Goal: Information Seeking & Learning: Check status

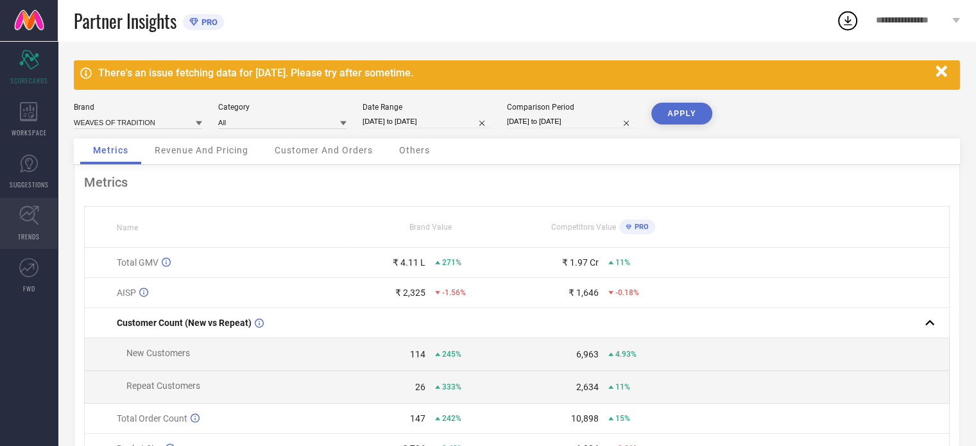
click at [37, 218] on icon at bounding box center [29, 215] width 20 height 20
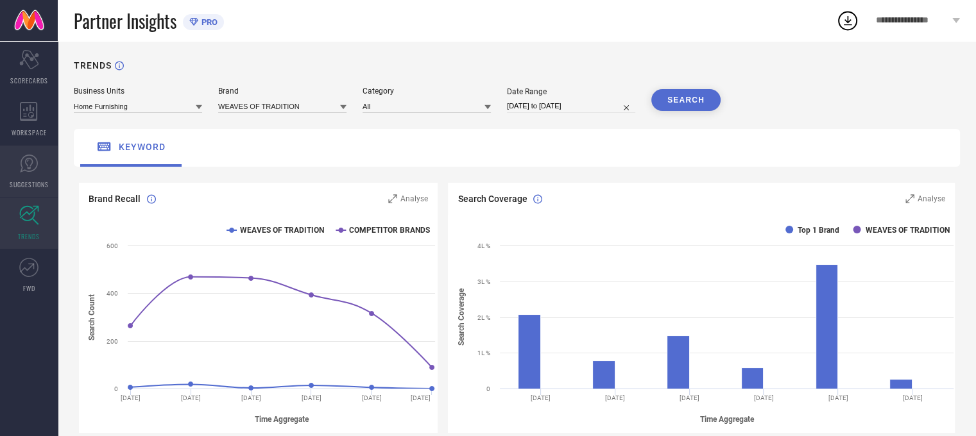
click at [24, 162] on icon at bounding box center [28, 163] width 19 height 19
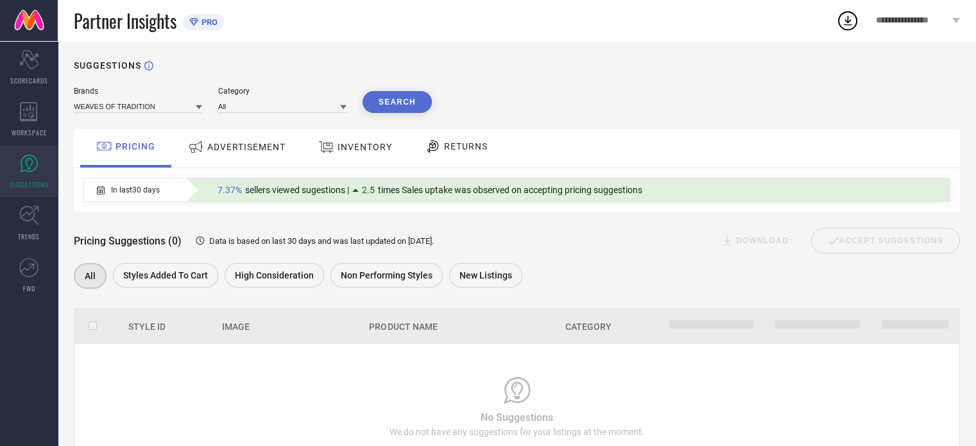
scroll to position [57, 0]
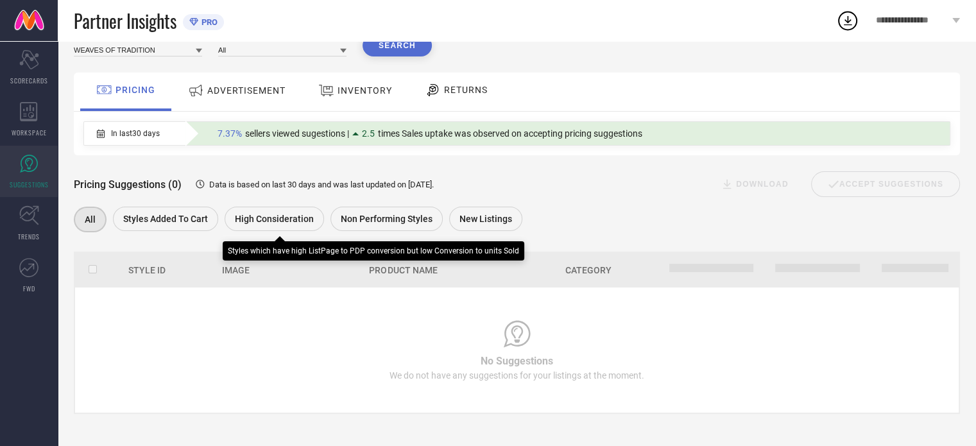
click at [260, 222] on span "High Consideration" at bounding box center [274, 219] width 79 height 10
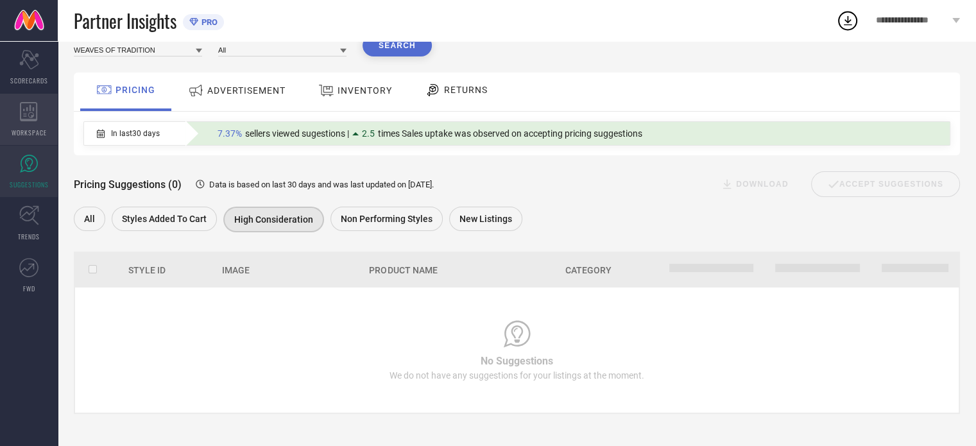
click at [36, 113] on icon at bounding box center [29, 111] width 18 height 19
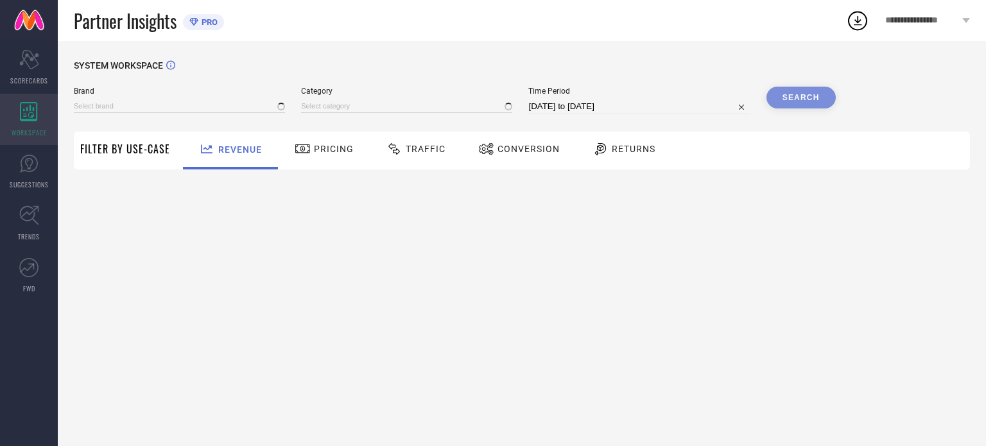
type input "WEAVES OF TRADITION"
type input "All"
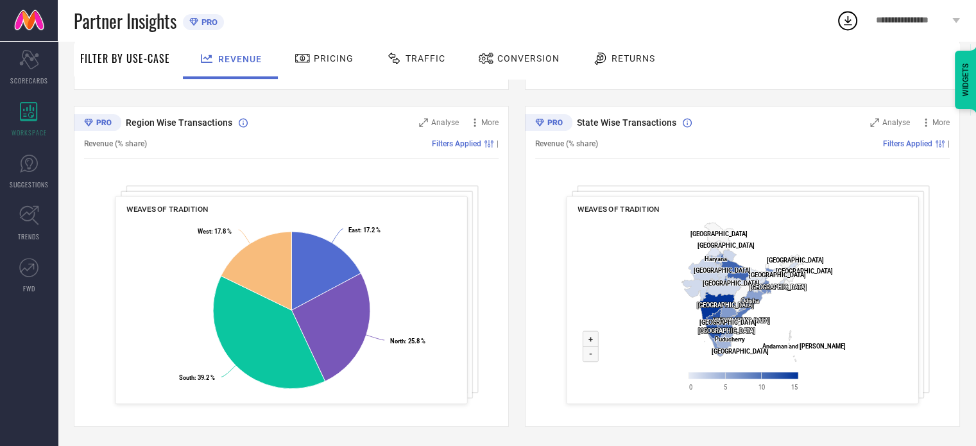
scroll to position [452, 0]
click at [406, 67] on div "Traffic" at bounding box center [415, 58] width 65 height 22
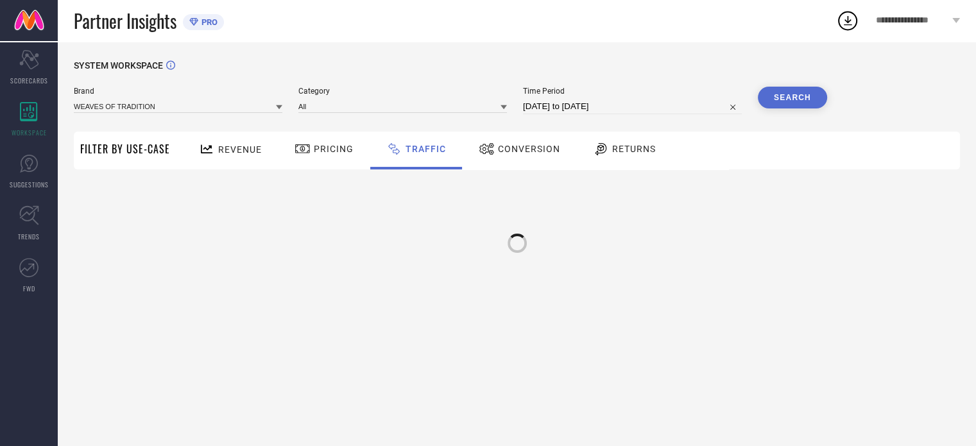
scroll to position [0, 0]
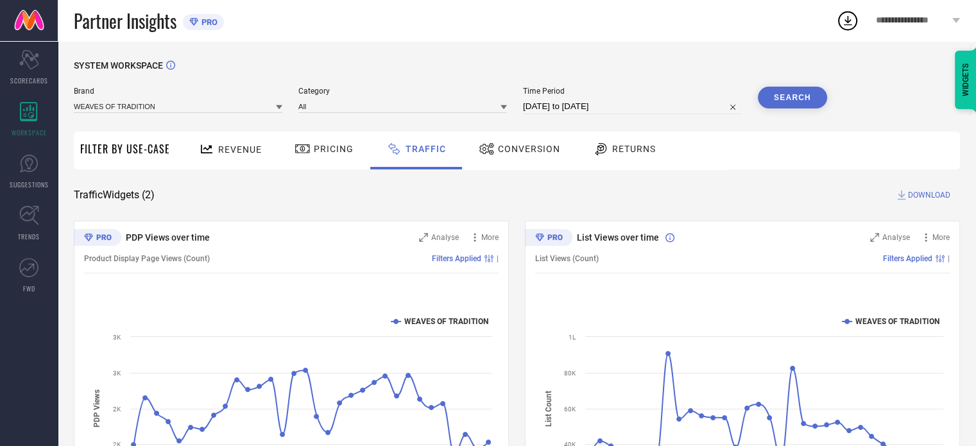
click at [515, 148] on span "Conversion" at bounding box center [529, 149] width 62 height 10
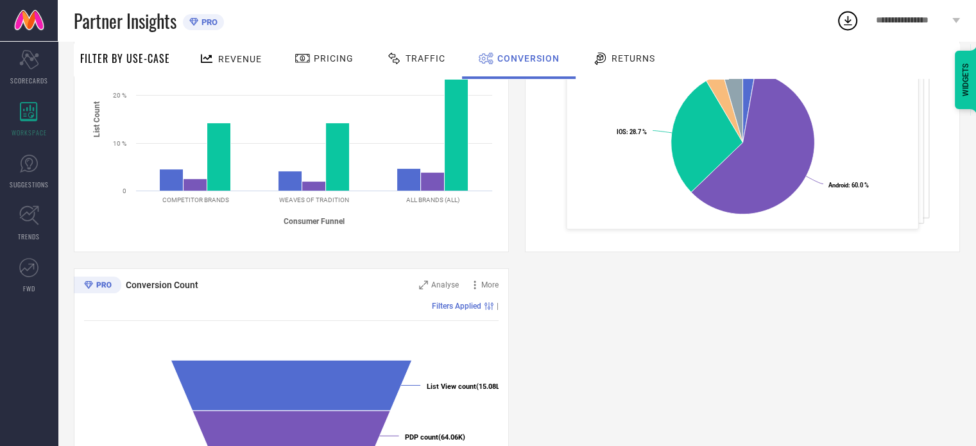
scroll to position [452, 0]
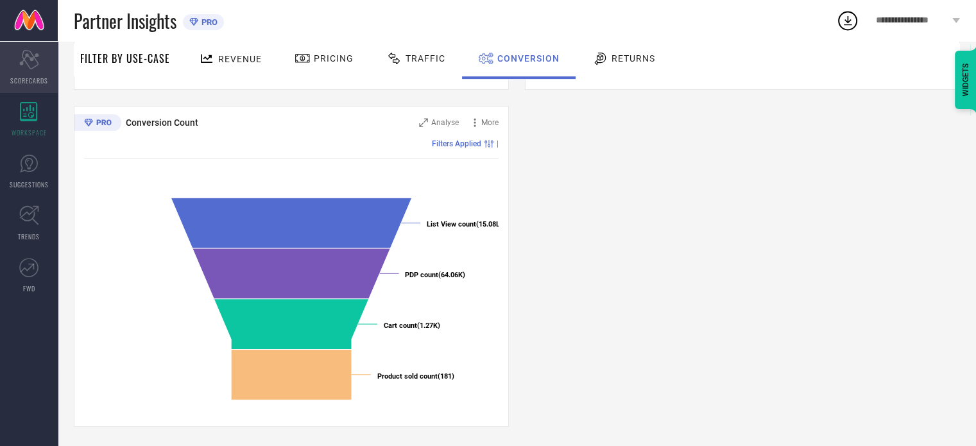
click at [33, 80] on span "SCORECARDS" at bounding box center [29, 81] width 38 height 10
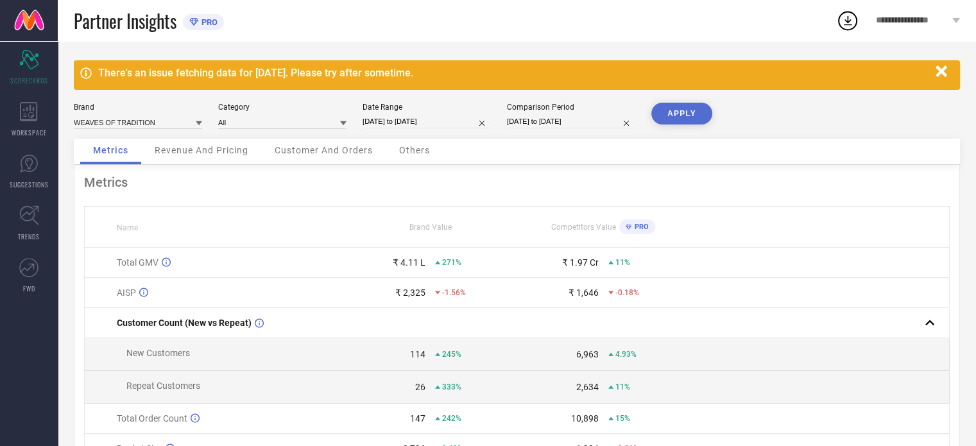
click at [288, 141] on div "Customer And Orders" at bounding box center [324, 152] width 124 height 26
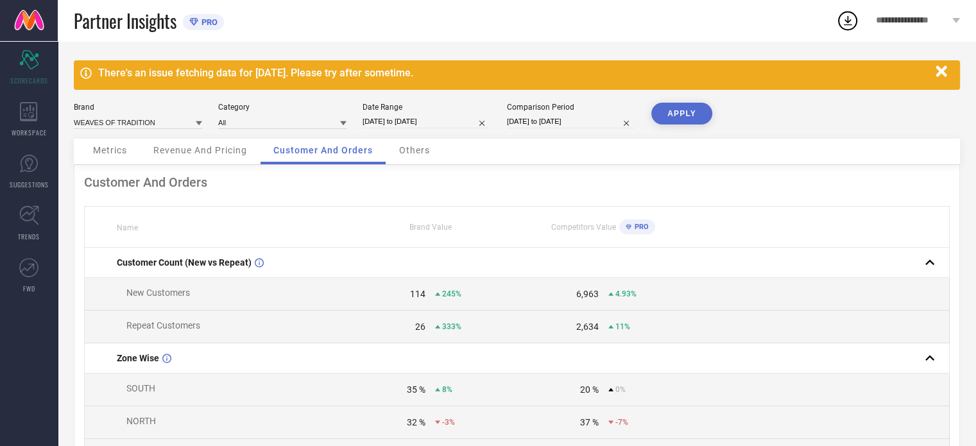
click at [424, 164] on div "Others" at bounding box center [414, 152] width 56 height 26
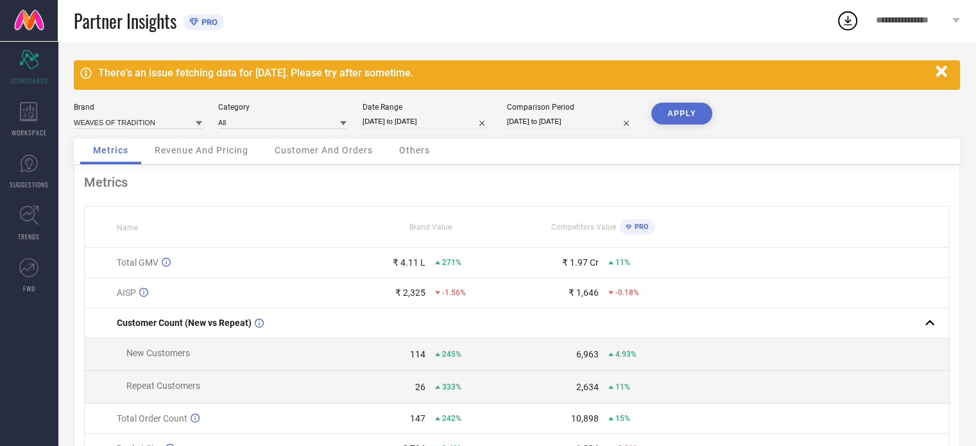
scroll to position [135, 0]
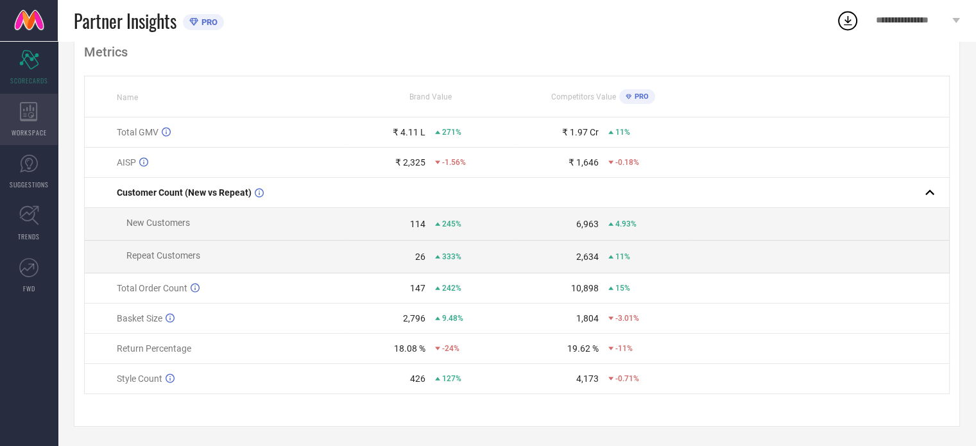
click at [23, 112] on icon at bounding box center [29, 111] width 18 height 19
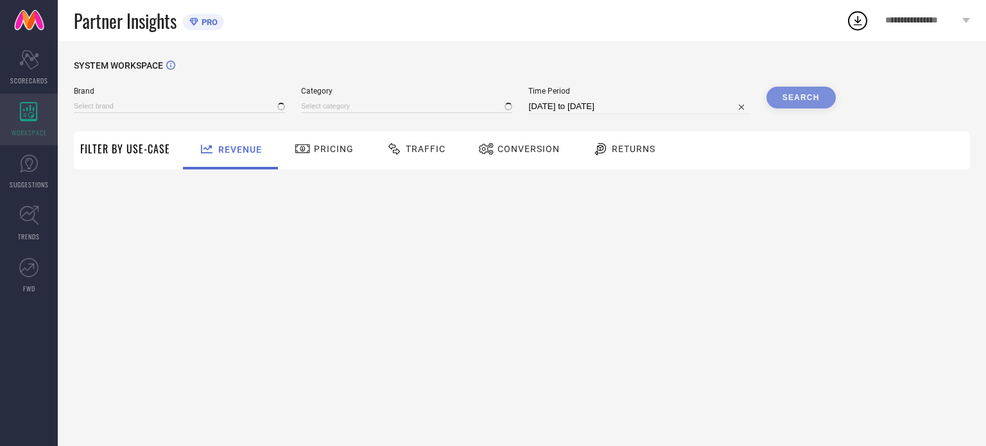
type input "WEAVES OF TRADITION"
type input "All"
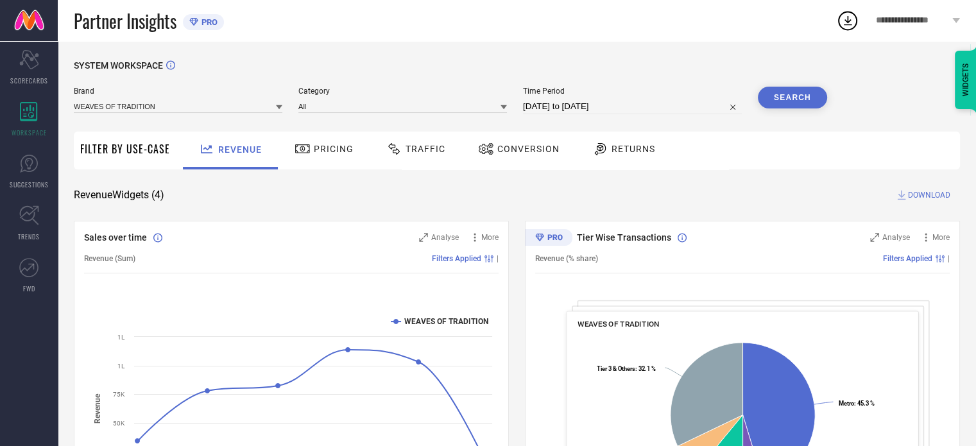
click at [614, 156] on div "Returns" at bounding box center [623, 149] width 69 height 22
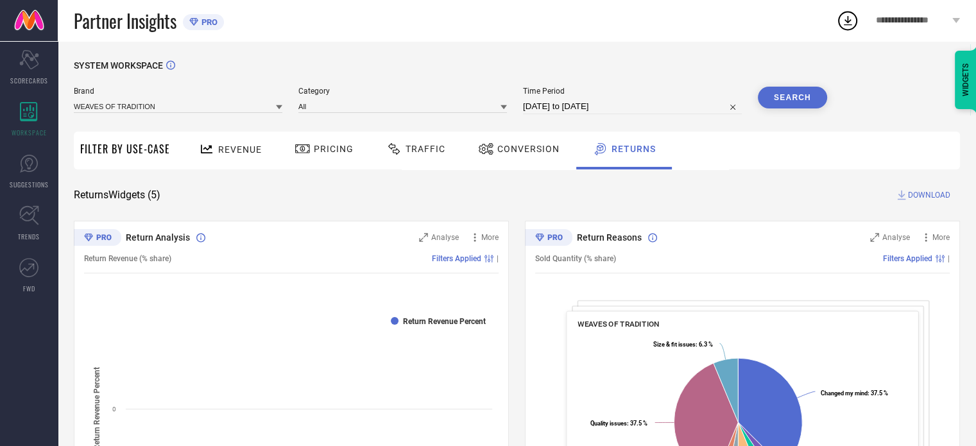
click at [497, 150] on span "Conversion" at bounding box center [528, 149] width 62 height 10
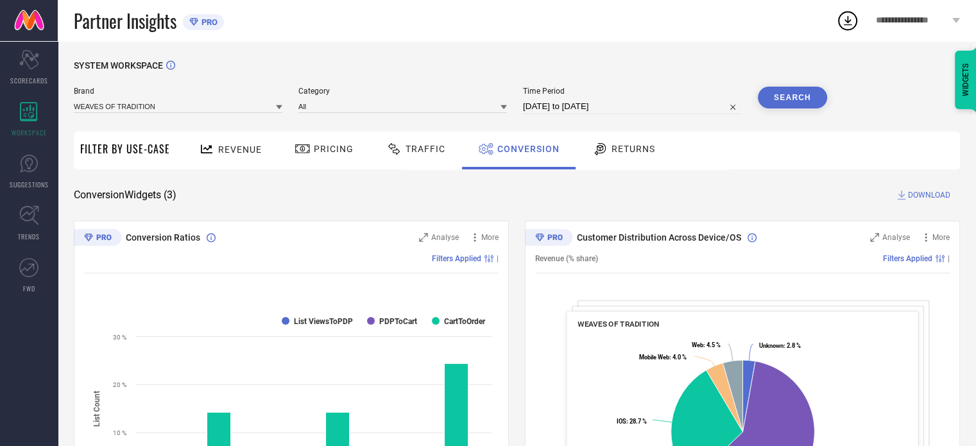
click at [234, 160] on div "Revenue" at bounding box center [230, 149] width 69 height 22
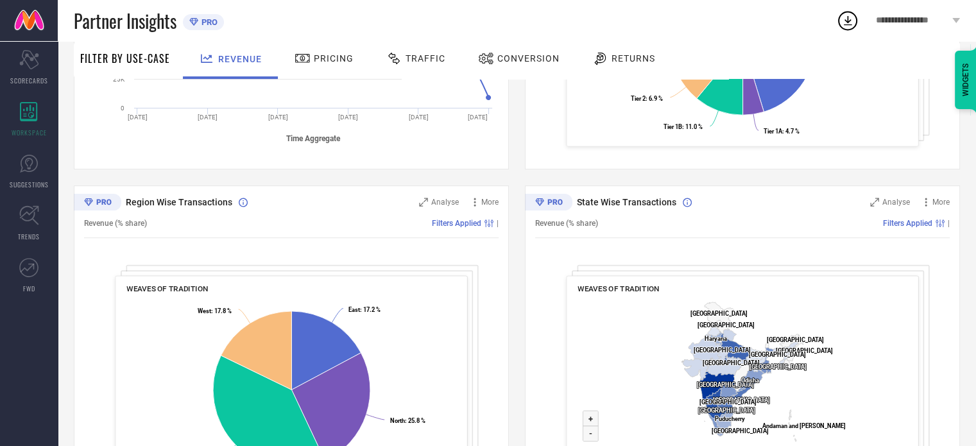
scroll to position [452, 0]
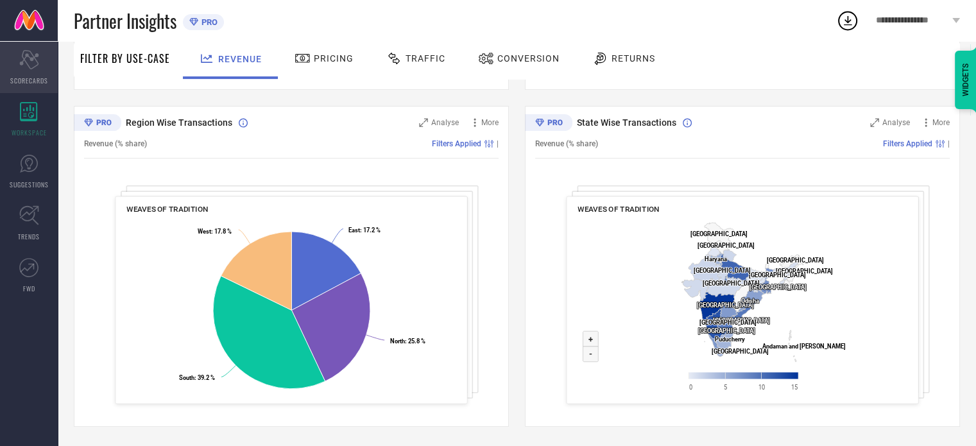
click at [37, 61] on icon at bounding box center [28, 59] width 19 height 19
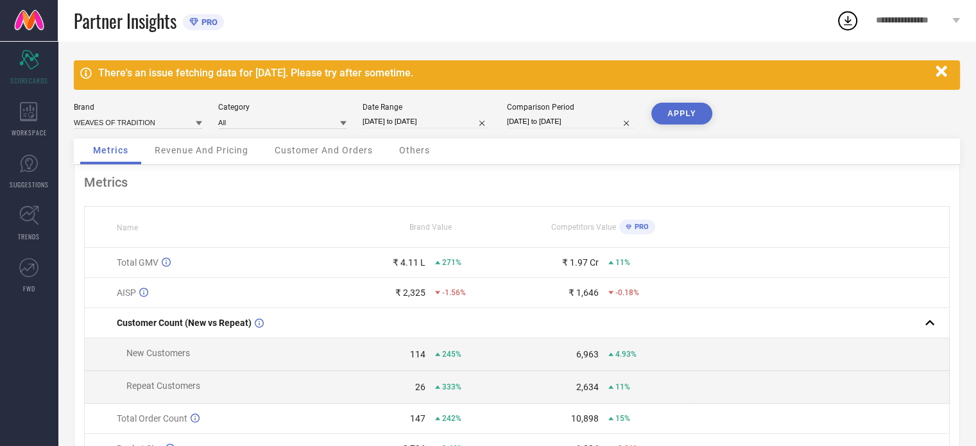
click at [191, 147] on span "Revenue And Pricing" at bounding box center [202, 150] width 94 height 10
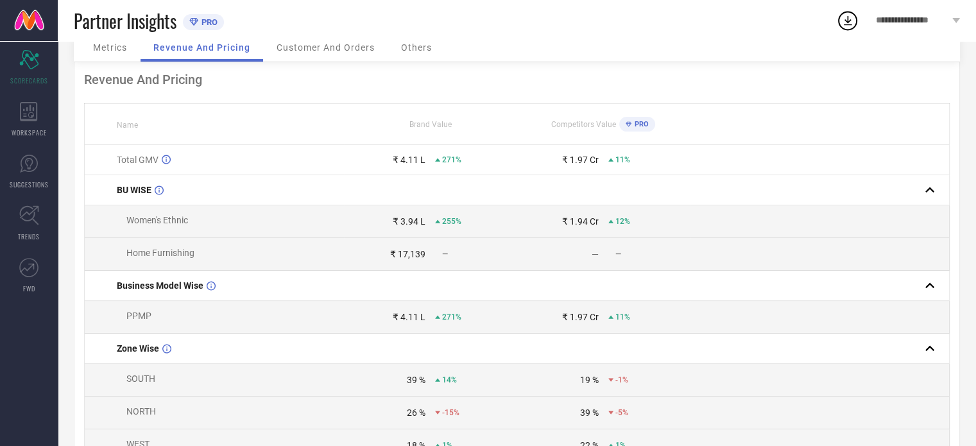
scroll to position [104, 0]
click at [191, 147] on td "Total GMV" at bounding box center [214, 159] width 259 height 30
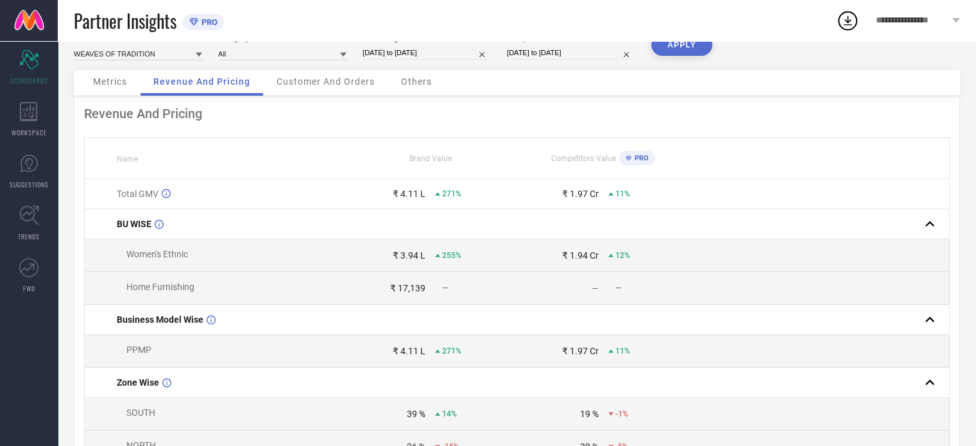
scroll to position [0, 0]
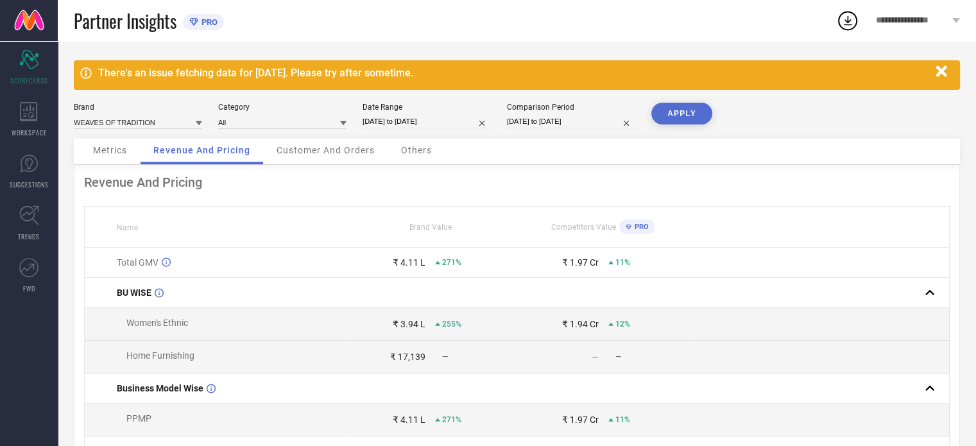
click at [317, 141] on div "Customer And Orders" at bounding box center [326, 152] width 124 height 26
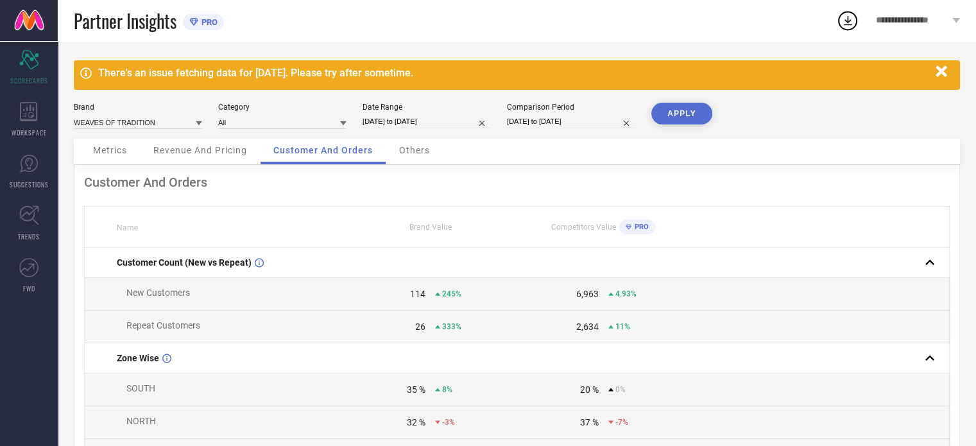
click at [436, 148] on div "Others" at bounding box center [414, 152] width 56 height 26
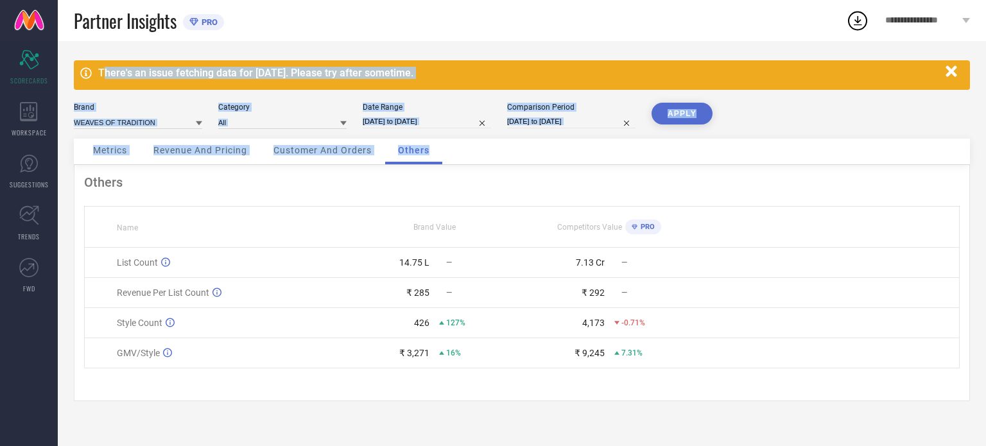
drag, startPoint x: 436, startPoint y: 148, endPoint x: 103, endPoint y: 60, distance: 345.1
click at [103, 60] on div "There's an issue fetching data for 09 Sep 2025. Please try after sometime. Bran…" at bounding box center [522, 243] width 928 height 405
click at [16, 49] on div "Scorecard SCORECARDS" at bounding box center [29, 67] width 58 height 51
